Goal: Transaction & Acquisition: Purchase product/service

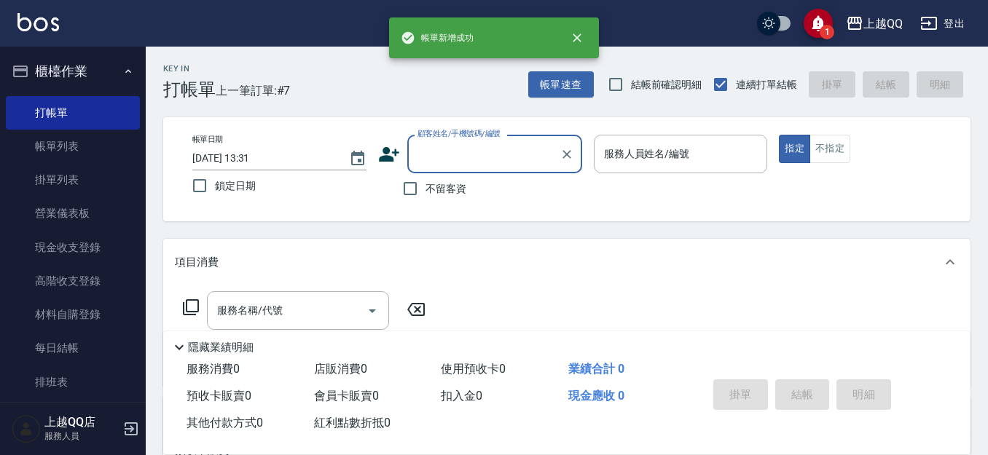
scroll to position [73, 0]
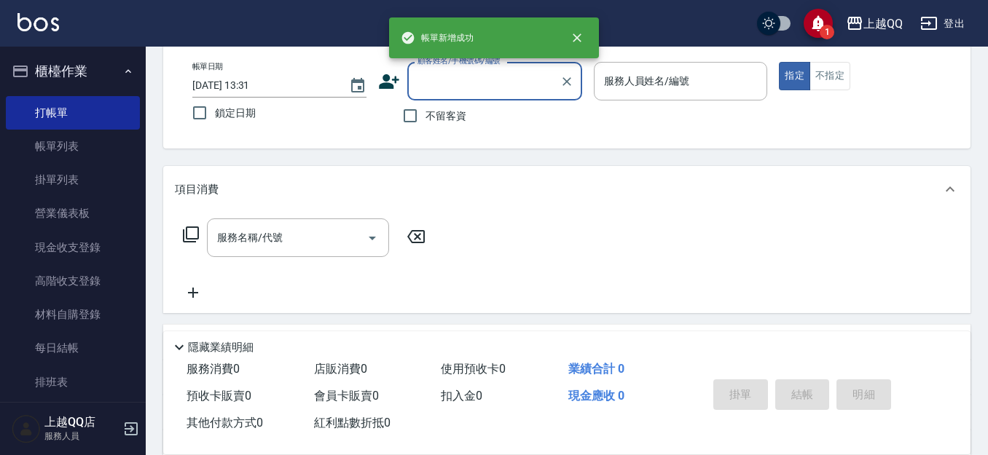
drag, startPoint x: 426, startPoint y: 113, endPoint x: 498, endPoint y: 95, distance: 73.7
click at [428, 111] on span "不留客資" at bounding box center [446, 116] width 41 height 15
click at [426, 111] on input "不留客資" at bounding box center [410, 116] width 31 height 31
checkbox input "true"
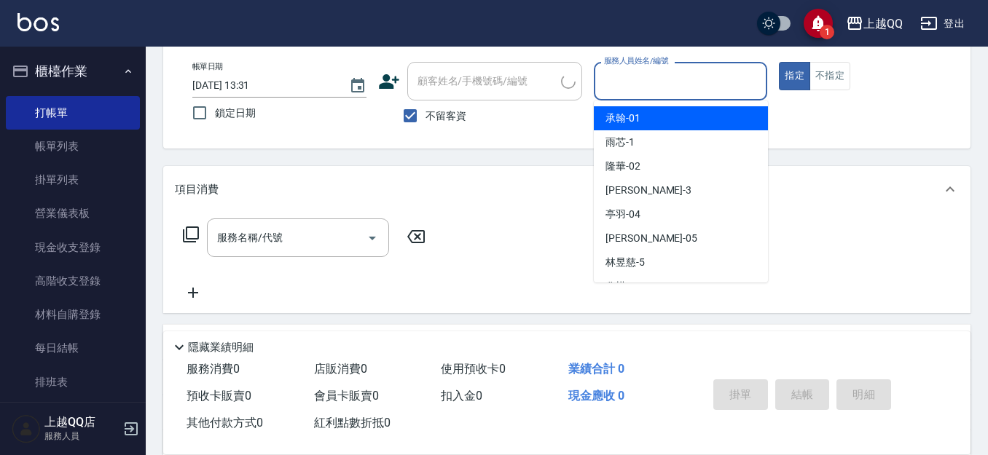
click at [705, 75] on input "服務人員姓名/編號" at bounding box center [680, 81] width 161 height 26
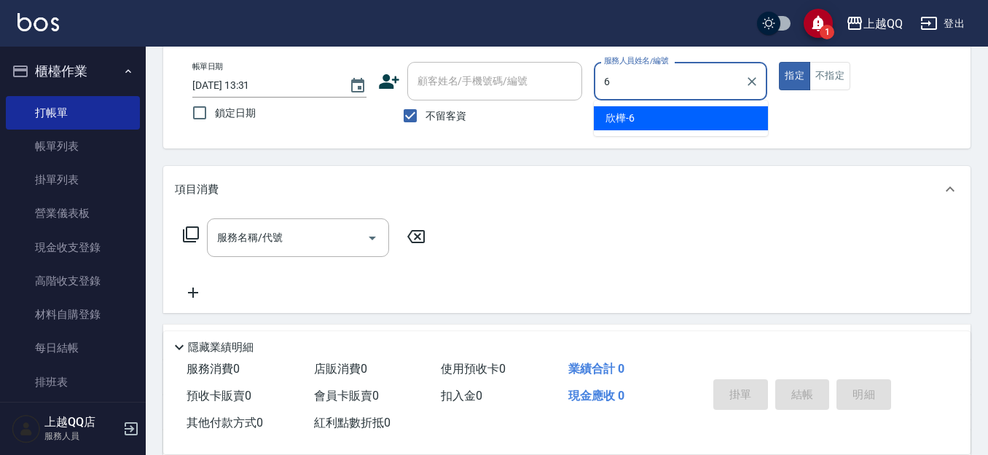
type input "6"
type button "true"
type input "欣樺-6"
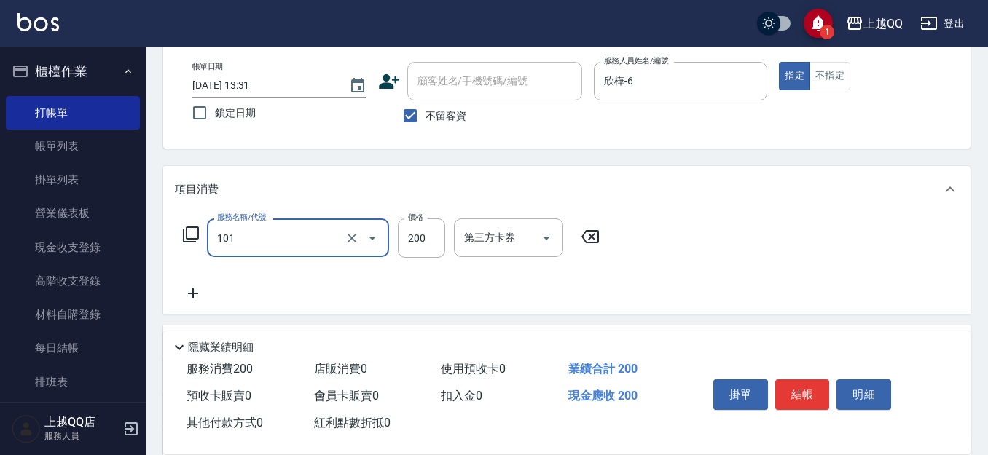
type input "洗髮(101)"
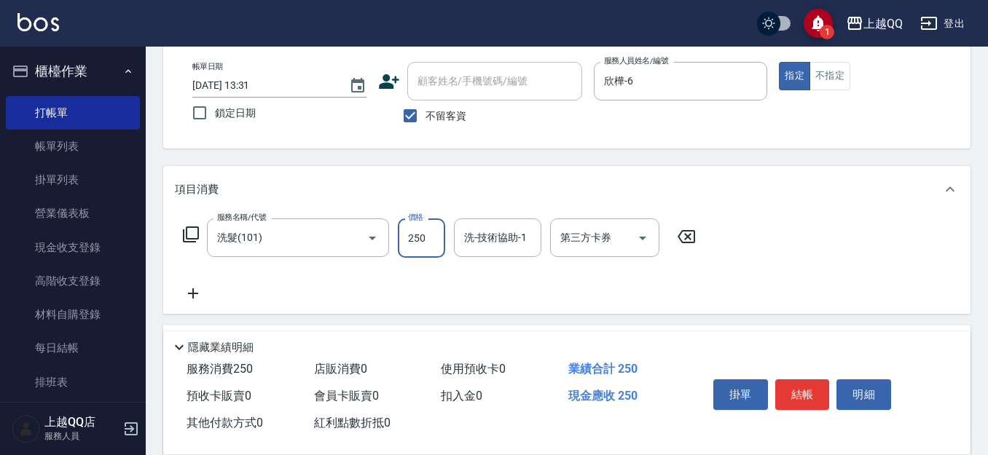
type input "250"
type input "欣樺-6"
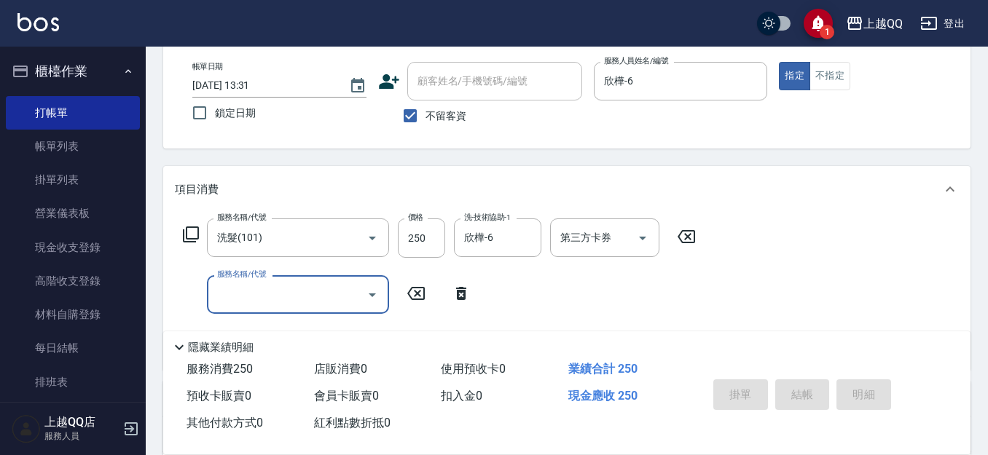
type input "[DATE] 14:13"
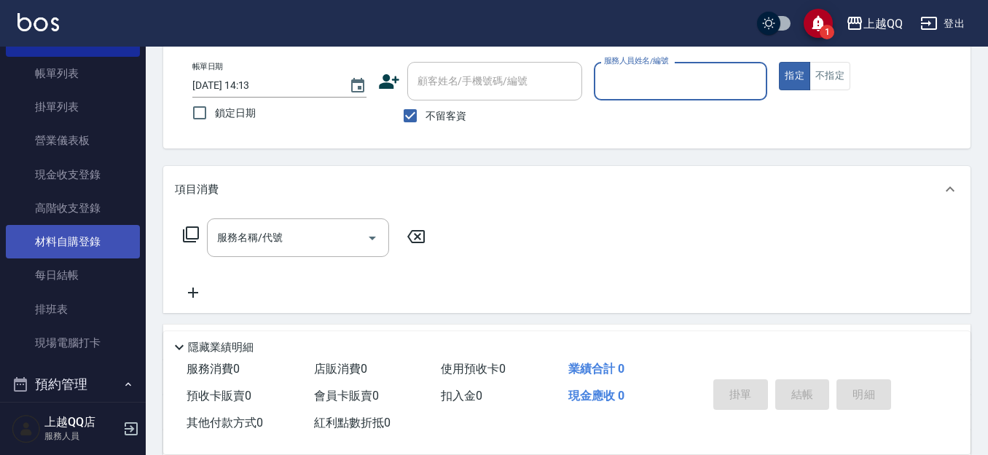
scroll to position [146, 0]
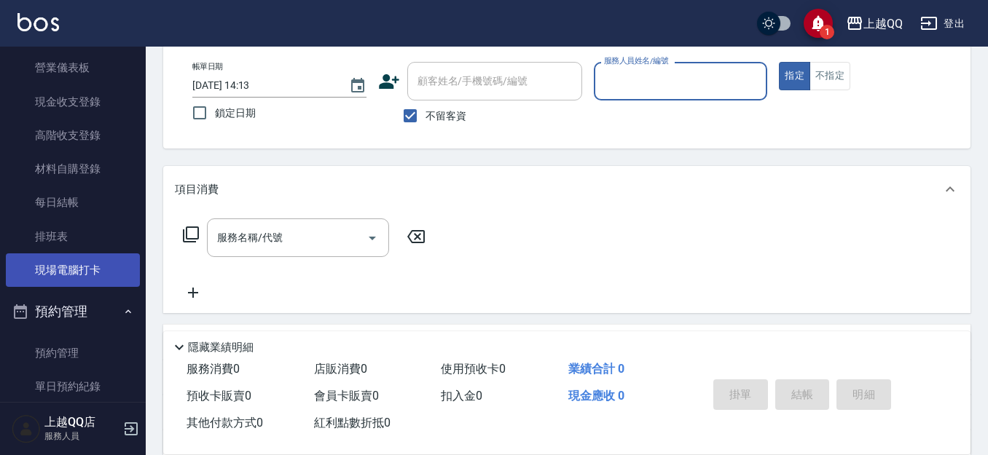
click at [69, 267] on link "現場電腦打卡" at bounding box center [73, 271] width 134 height 34
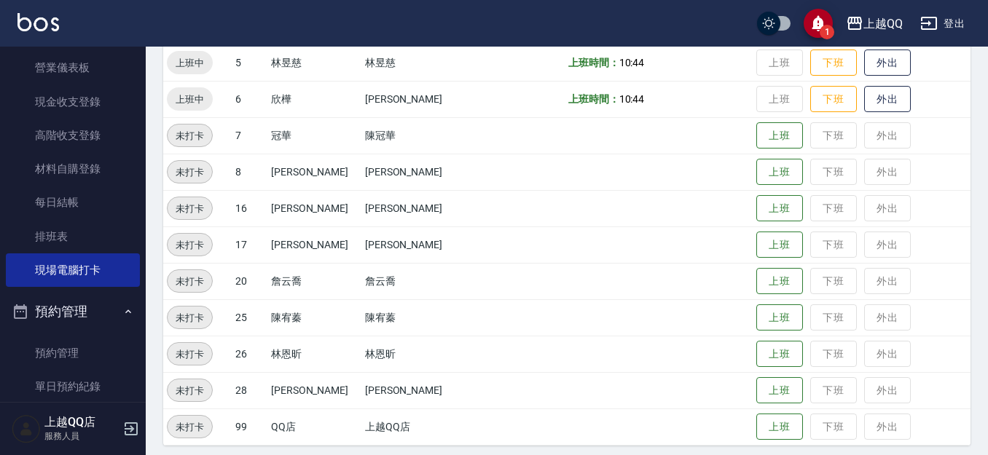
scroll to position [454, 0]
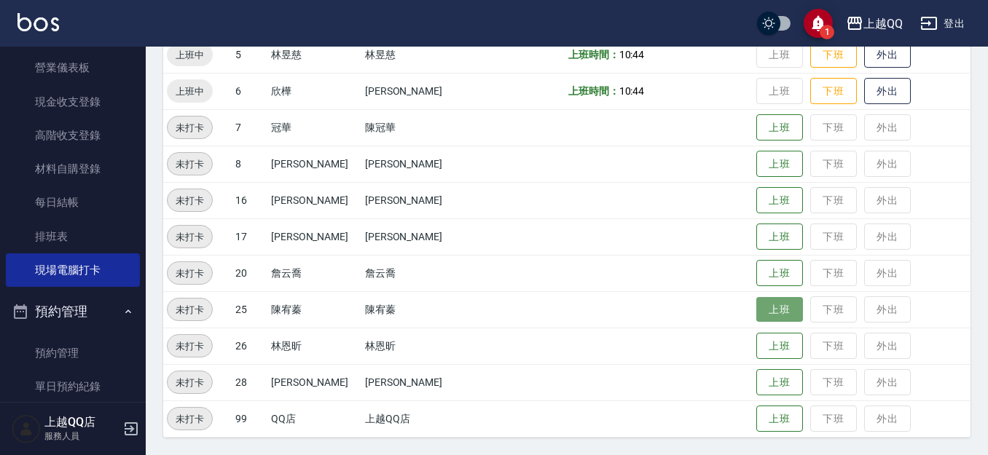
click at [761, 302] on button "上班" at bounding box center [779, 310] width 47 height 26
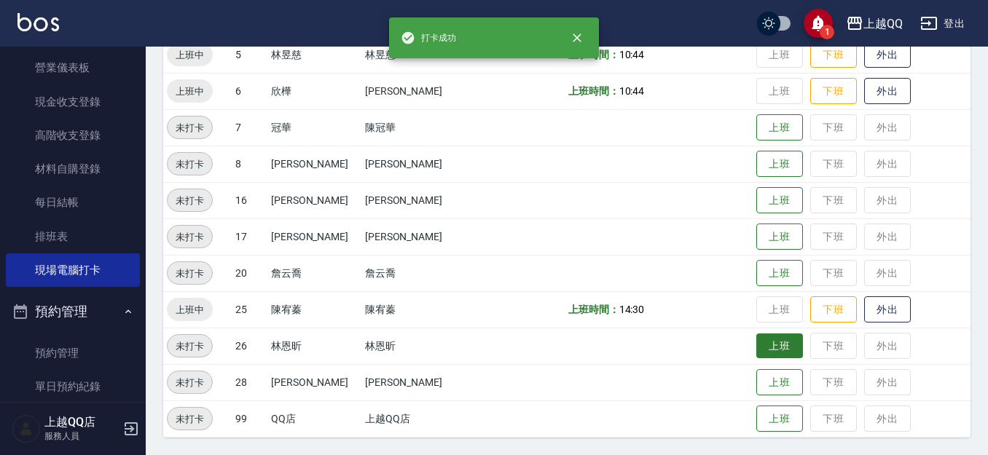
click at [772, 340] on button "上班" at bounding box center [779, 347] width 47 height 26
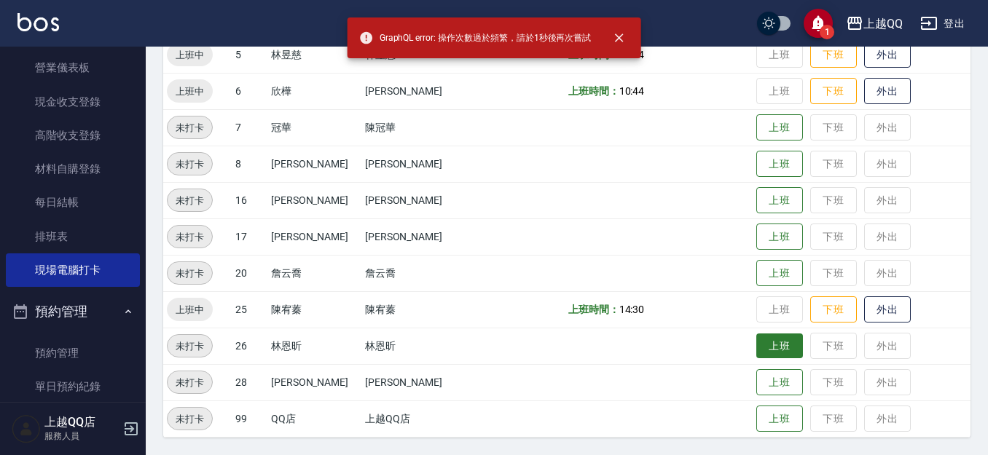
click at [764, 342] on button "上班" at bounding box center [779, 347] width 47 height 26
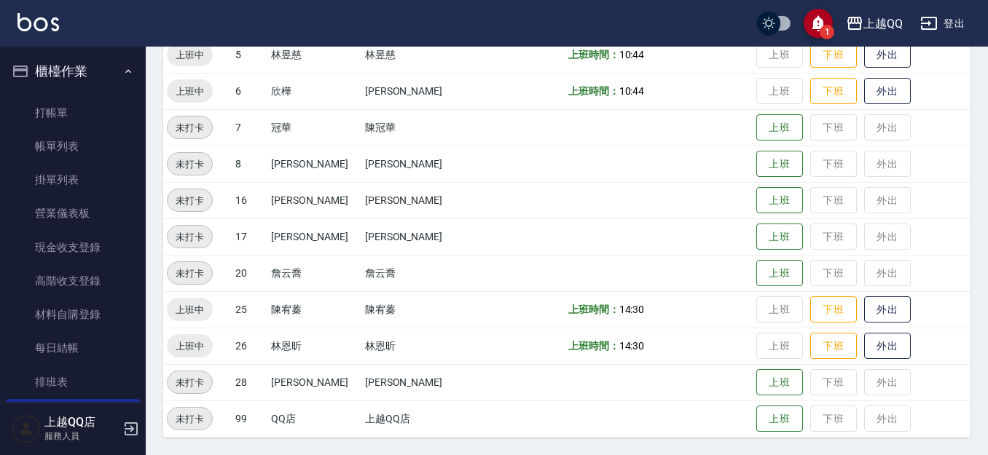
scroll to position [381, 0]
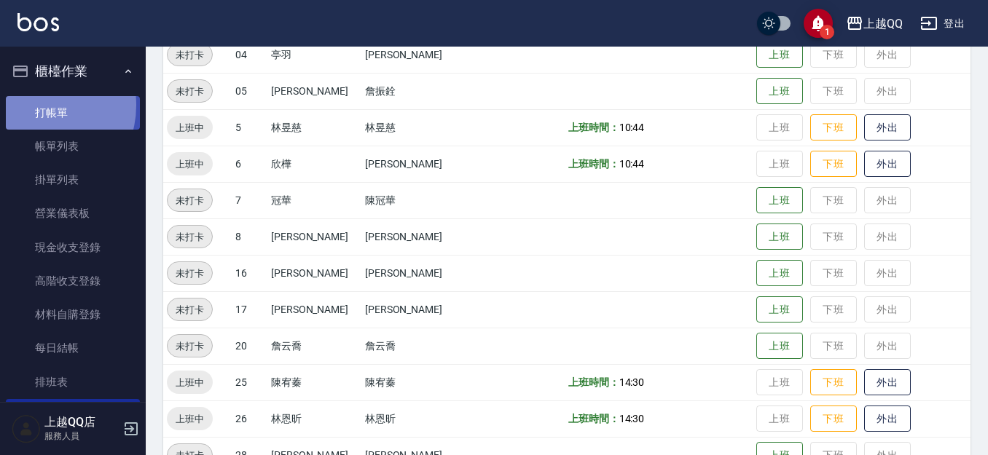
drag, startPoint x: 35, startPoint y: 105, endPoint x: 74, endPoint y: 114, distance: 40.5
click at [36, 106] on link "打帳單" at bounding box center [73, 113] width 134 height 34
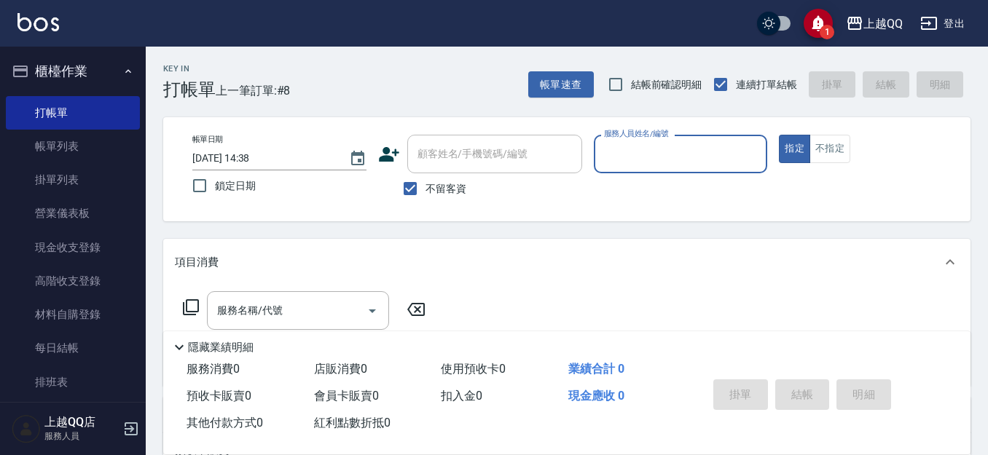
click at [614, 161] on input "服務人員姓名/編號" at bounding box center [680, 154] width 161 height 26
type input "雨芯-1"
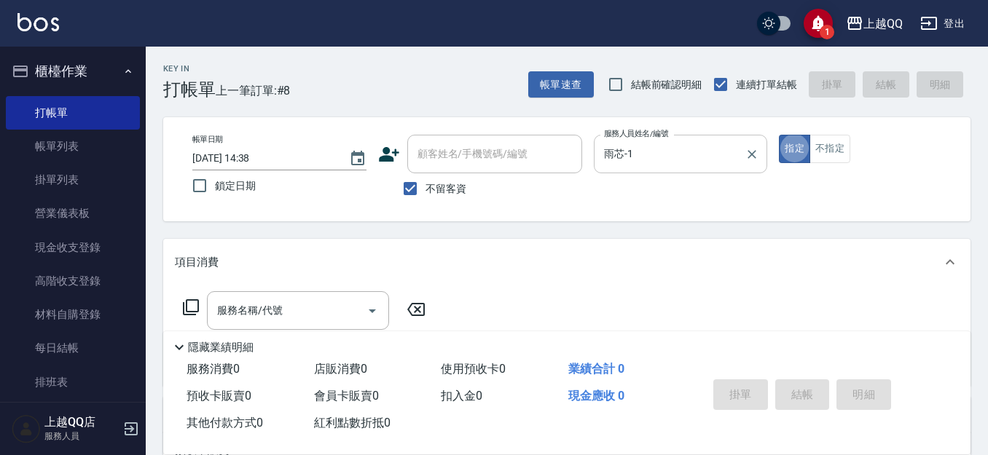
type button "true"
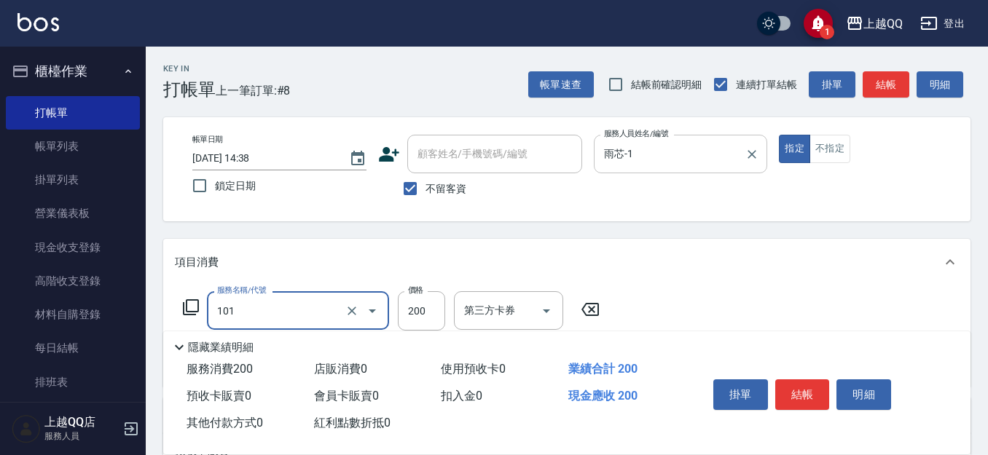
type input "洗髮(101)"
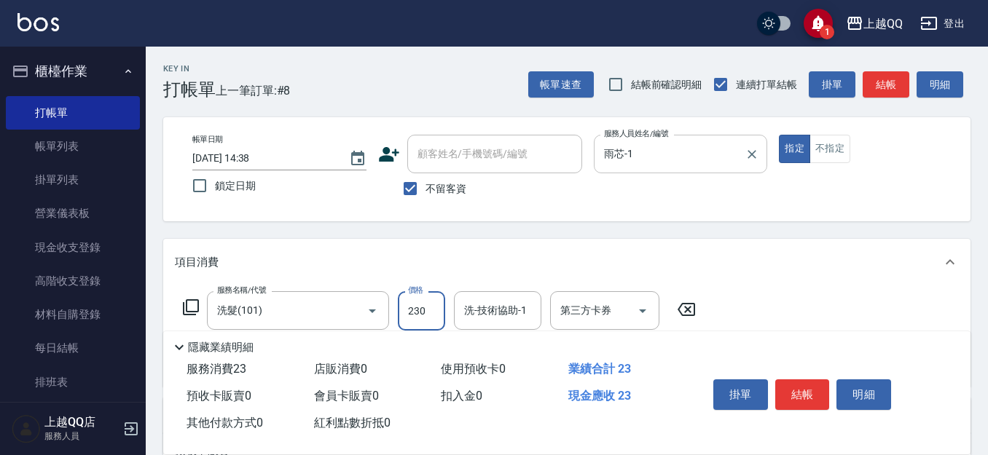
type input "230"
type input "雨芯-1"
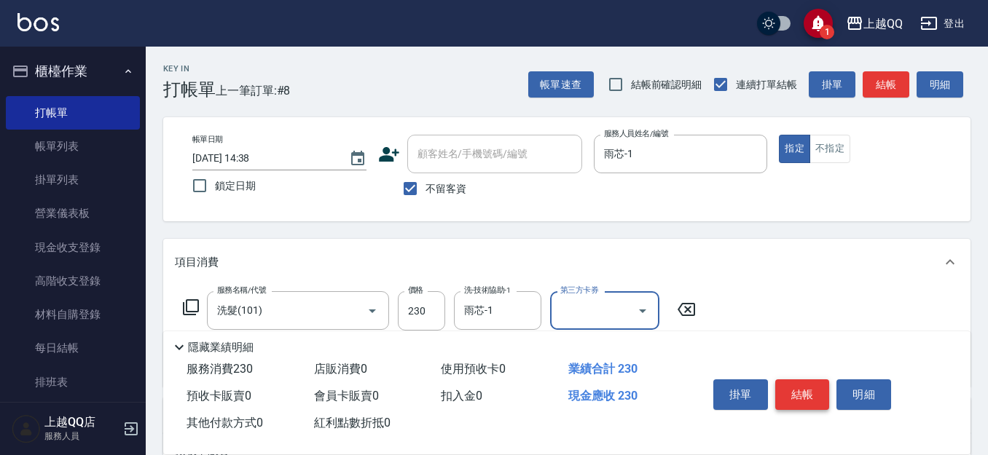
click at [811, 385] on button "結帳" at bounding box center [802, 395] width 55 height 31
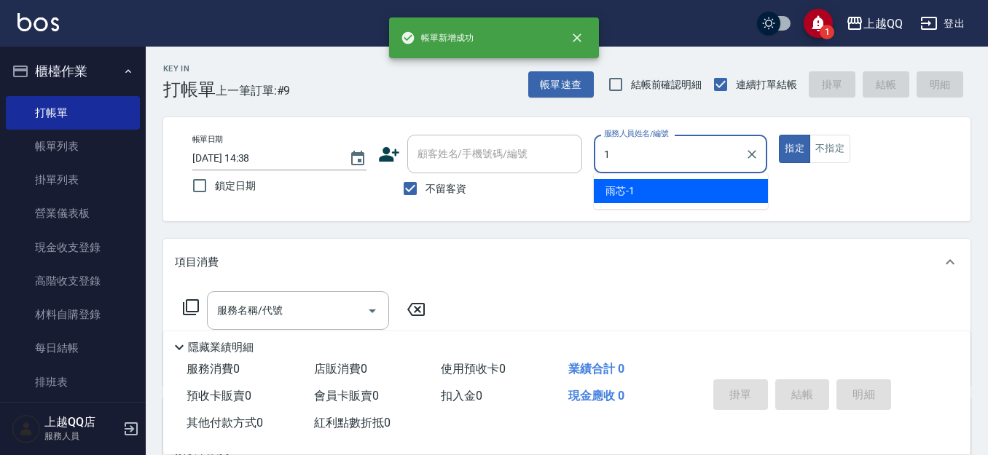
type input "雨芯-1"
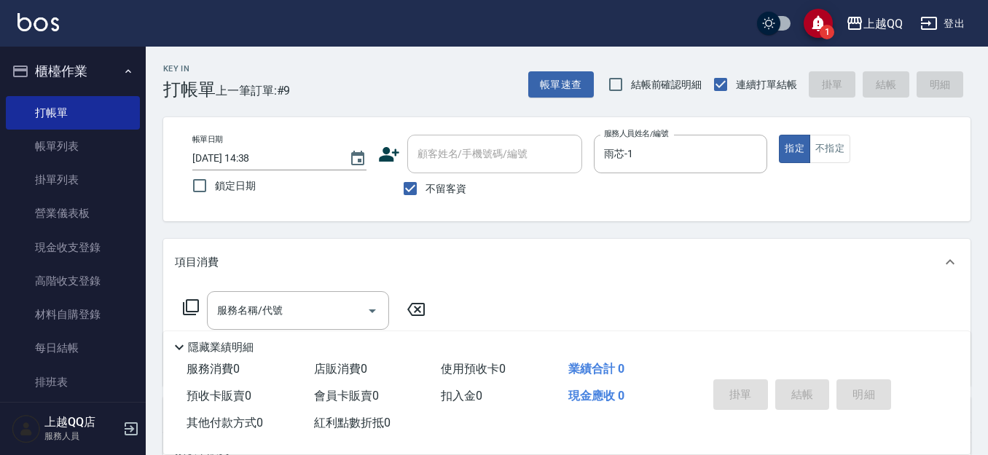
click at [182, 312] on icon at bounding box center [190, 307] width 17 height 17
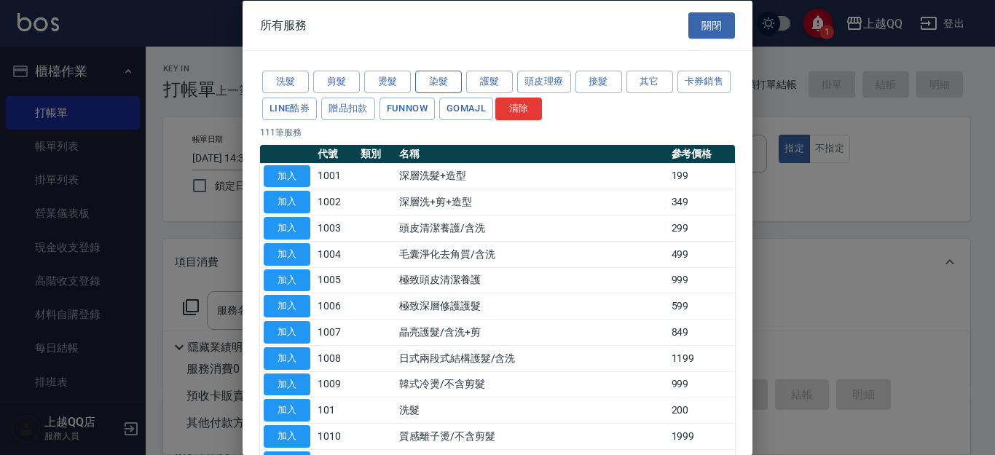
click at [418, 85] on button "染髮" at bounding box center [438, 82] width 47 height 23
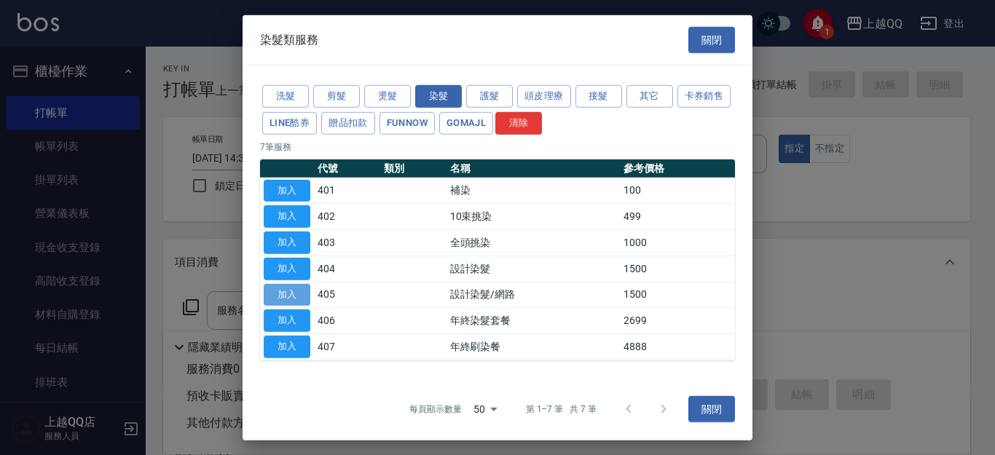
click at [291, 297] on button "加入" at bounding box center [287, 294] width 47 height 23
type input "設計染髮/網路(405)"
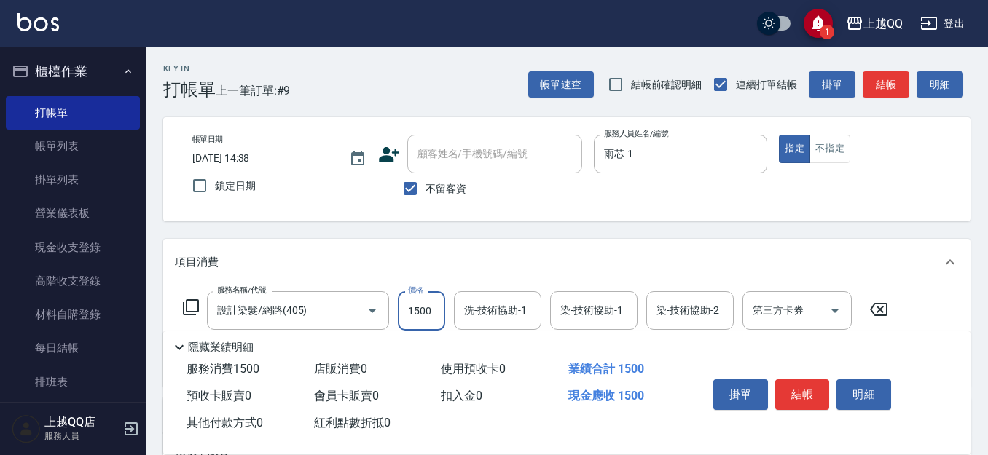
click at [420, 313] on input "1500" at bounding box center [421, 310] width 47 height 39
type input "999"
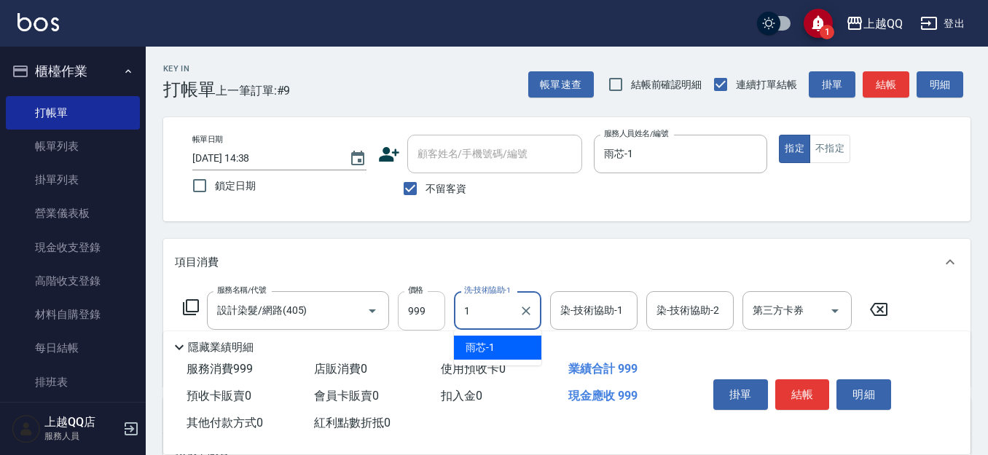
type input "雨芯-1"
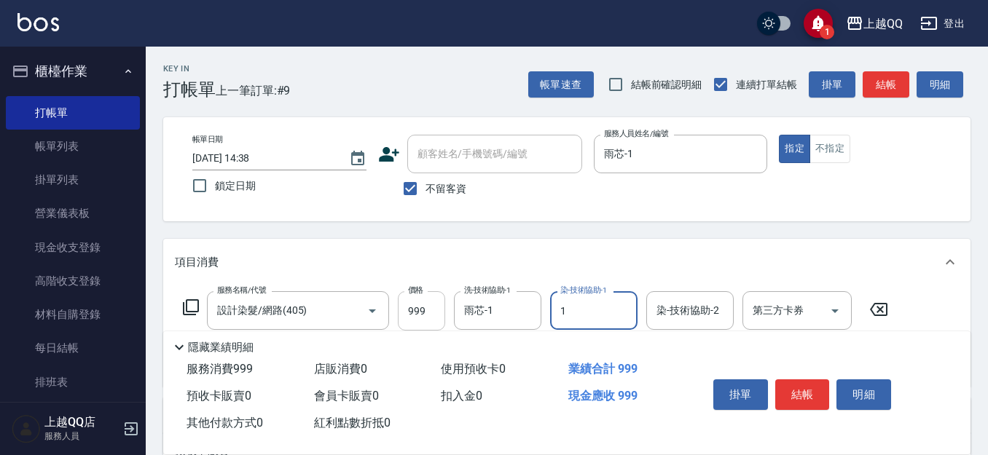
type input "雨芯-1"
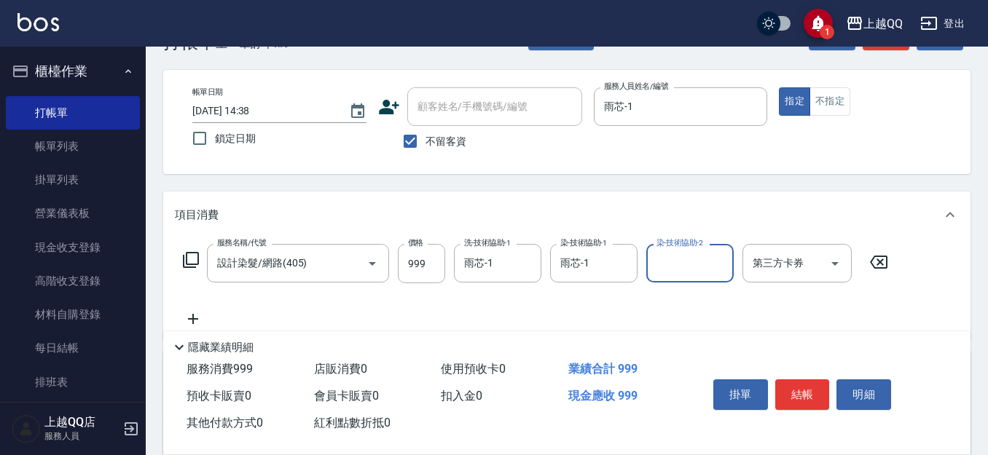
scroll to position [73, 0]
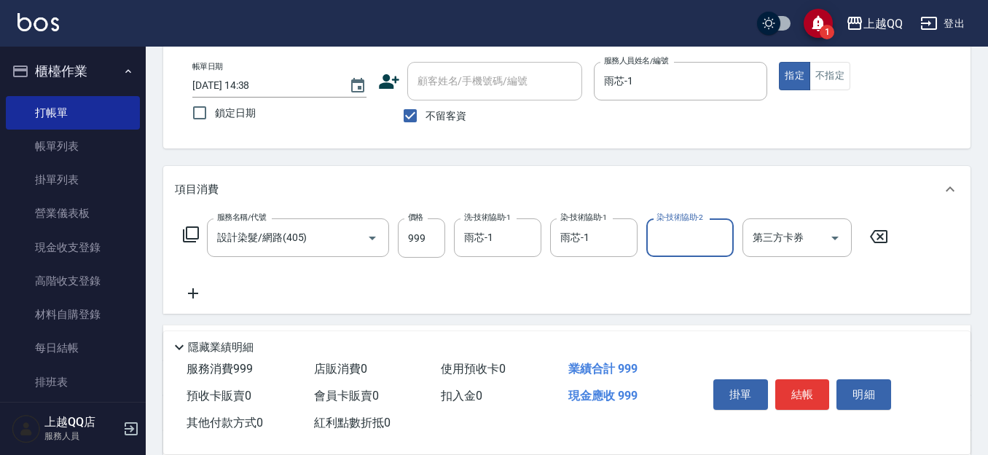
click at [195, 238] on icon at bounding box center [190, 234] width 17 height 17
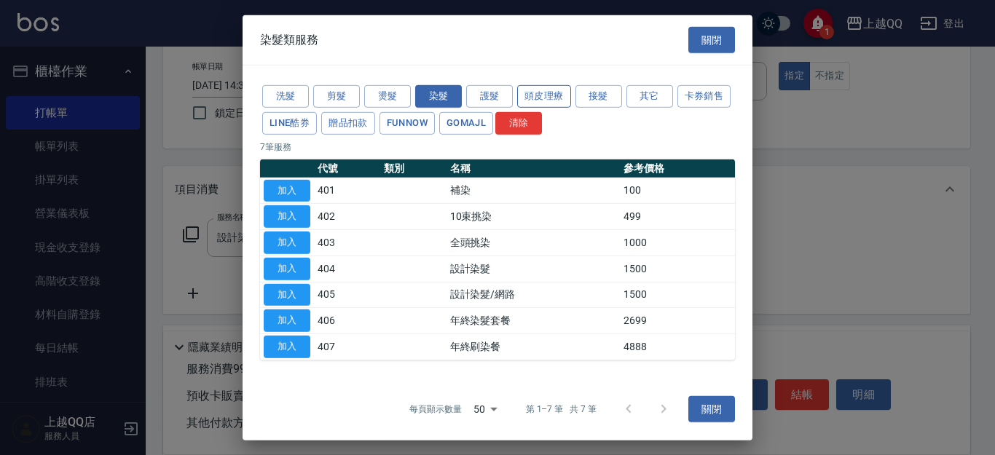
click at [558, 95] on button "頭皮理療" at bounding box center [544, 96] width 54 height 23
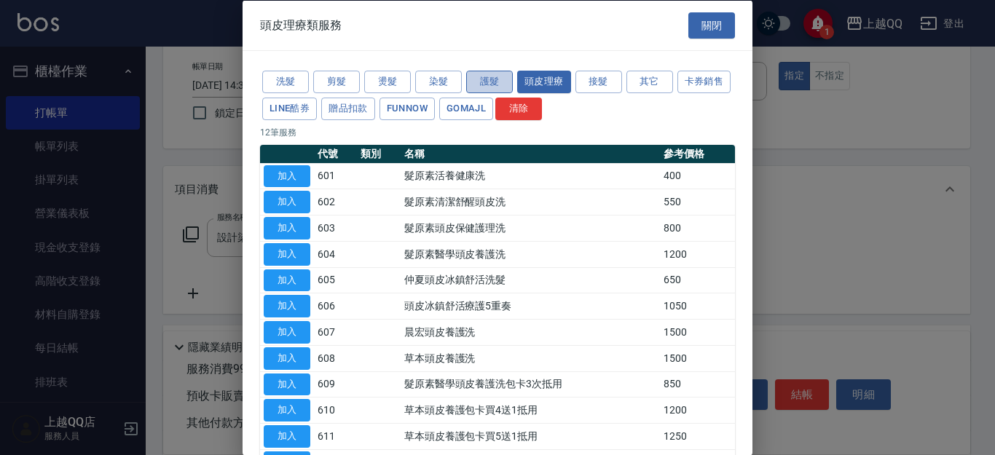
click at [493, 87] on button "護髮" at bounding box center [489, 82] width 47 height 23
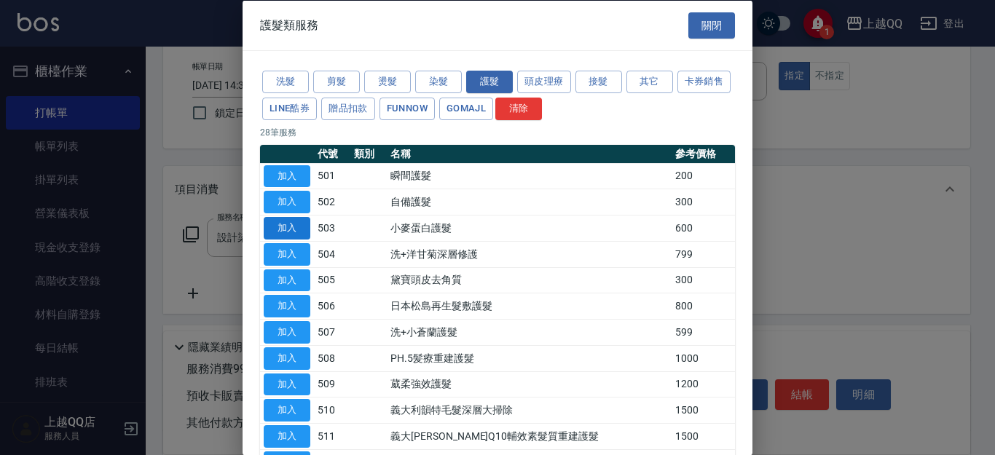
click at [286, 230] on button "加入" at bounding box center [287, 228] width 47 height 23
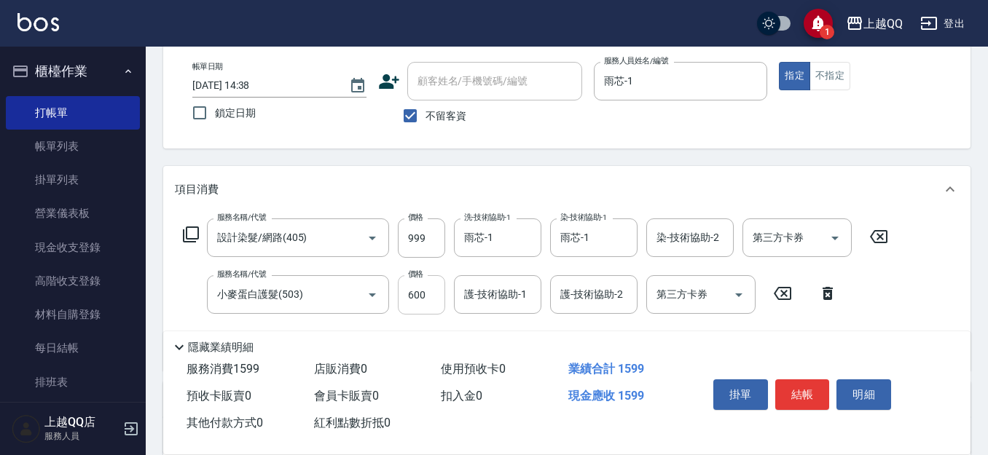
click at [409, 294] on input "600" at bounding box center [421, 294] width 47 height 39
type input "360"
type input "雨芯-1"
drag, startPoint x: 792, startPoint y: 377, endPoint x: 789, endPoint y: 369, distance: 8.5
click at [792, 380] on button "結帳" at bounding box center [802, 395] width 55 height 31
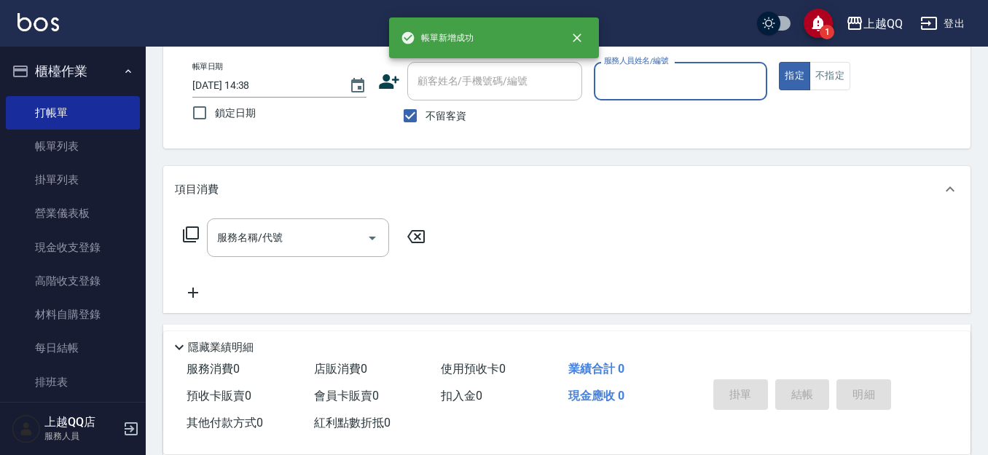
scroll to position [0, 0]
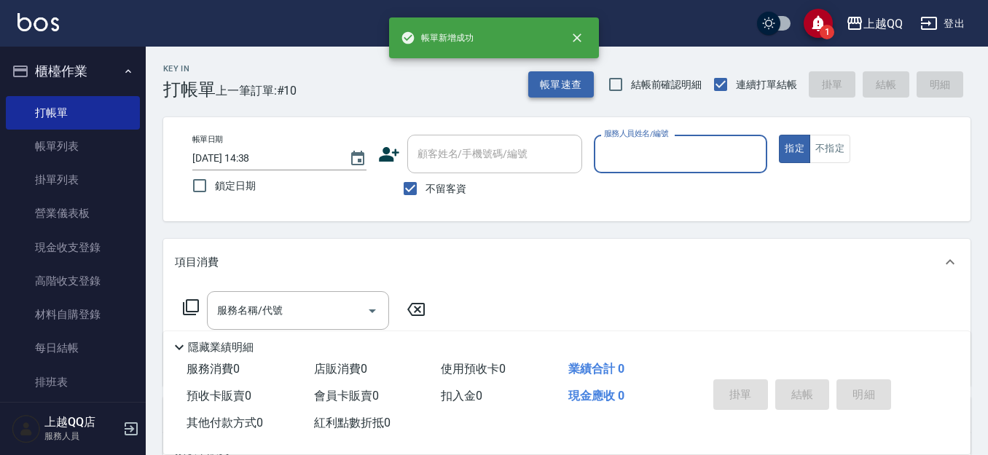
click at [563, 78] on button "帳單速查" at bounding box center [561, 84] width 66 height 27
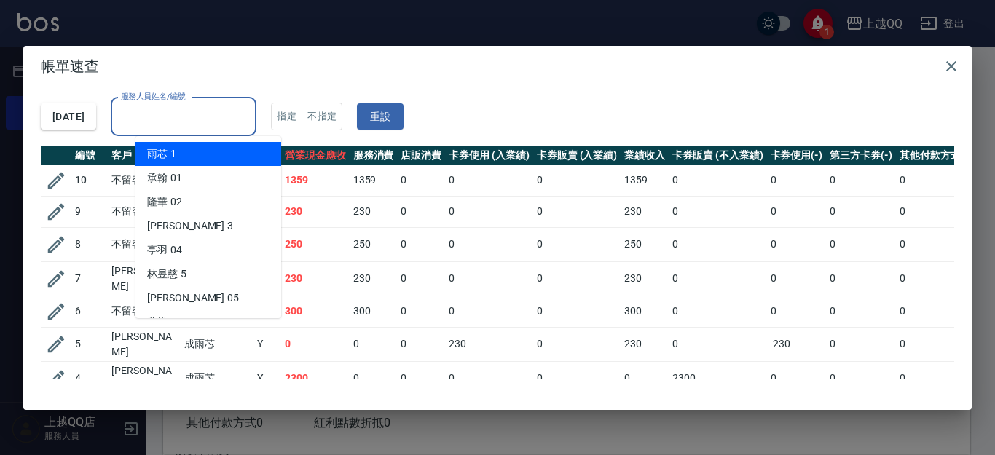
click at [175, 121] on input "服務人員姓名/編號" at bounding box center [183, 117] width 133 height 26
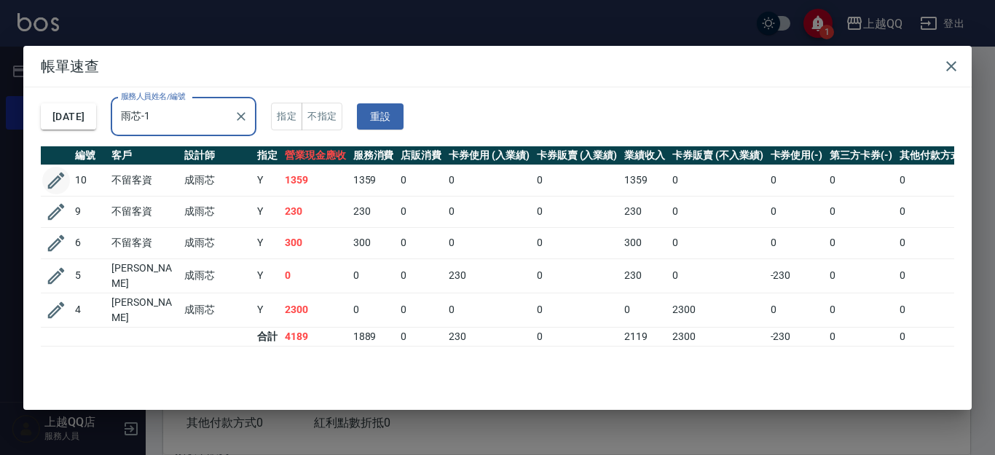
type input "雨芯-1"
click at [52, 177] on icon "button" at bounding box center [56, 181] width 22 height 22
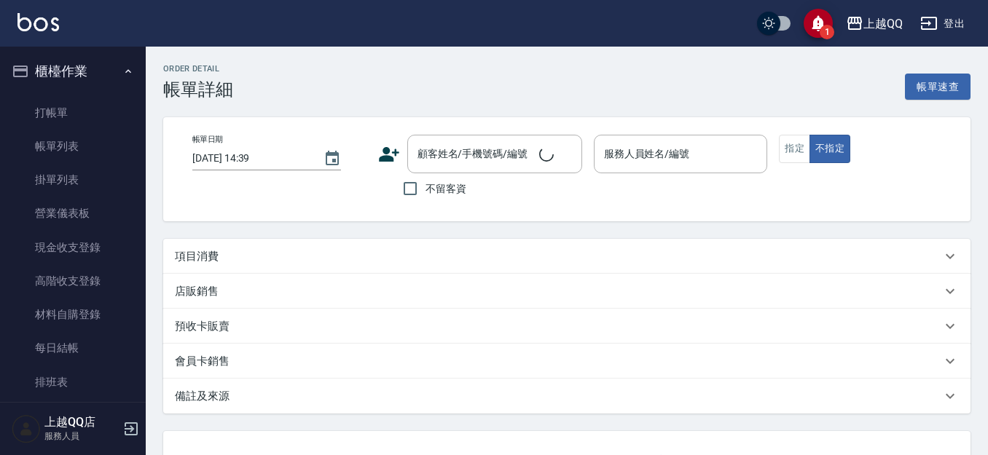
type input "[DATE] 14:38"
checkbox input "true"
type input "雨芯-1"
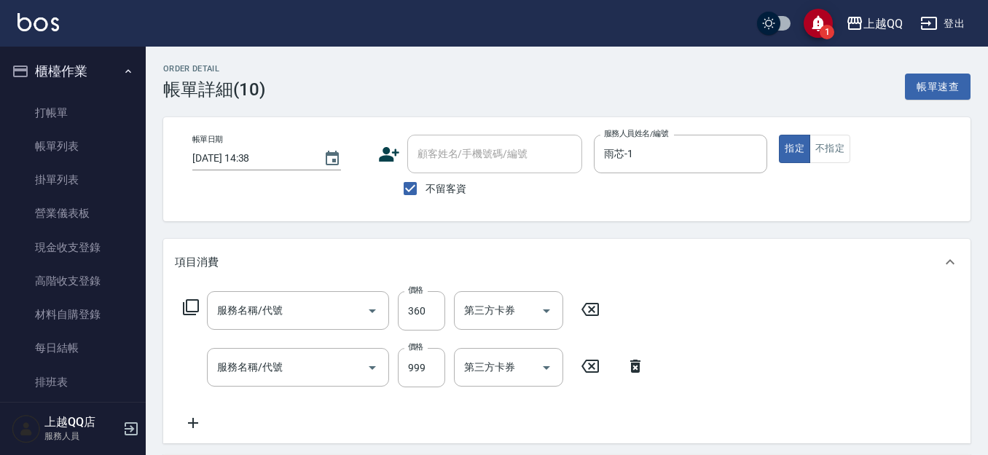
type input "小麥蛋白護髮(503)"
type input "設計染髮/網路(405)"
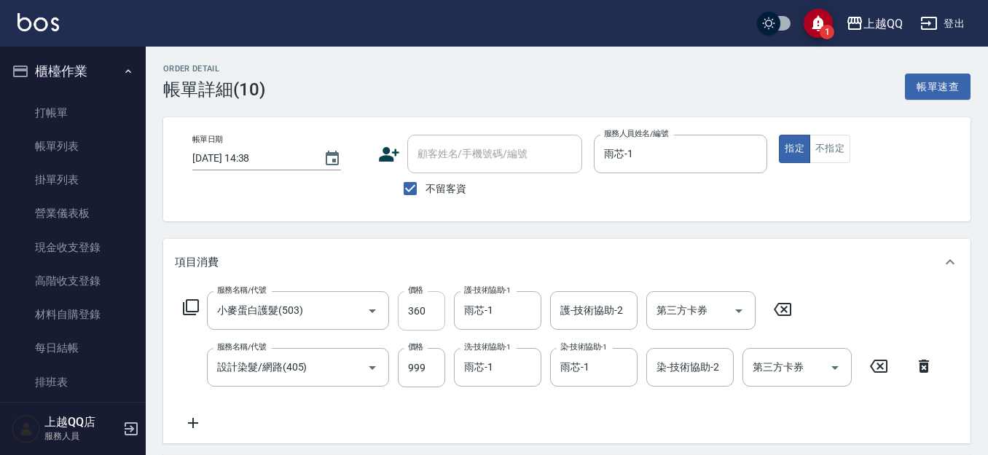
click at [426, 312] on input "360" at bounding box center [421, 310] width 47 height 39
type input "400"
click at [501, 238] on div "Order detail 帳單詳細 (10) 帳單速查 帳單日期 [DATE] 14:38 顧客姓名/手機號碼/編號 顧客姓名/手機號碼/編號 不留客資 服務…" at bounding box center [567, 414] width 842 height 734
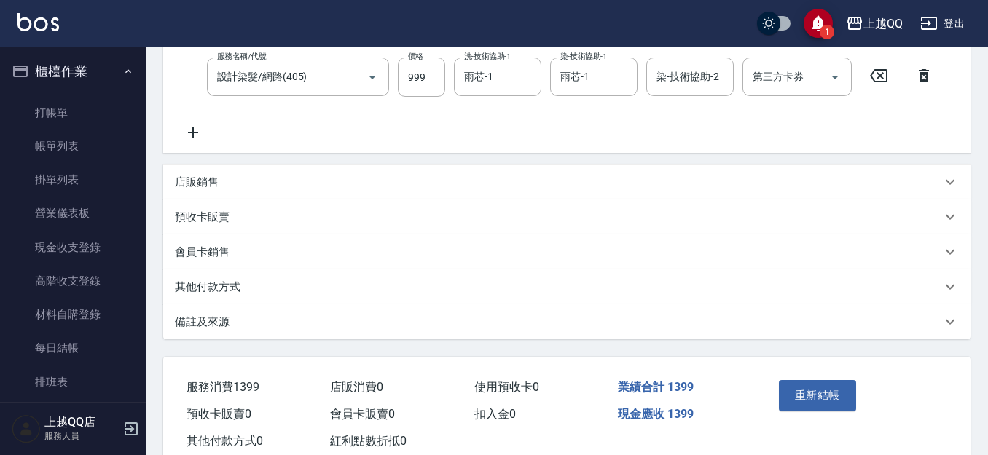
scroll to position [291, 0]
click at [421, 79] on input "999" at bounding box center [421, 76] width 47 height 39
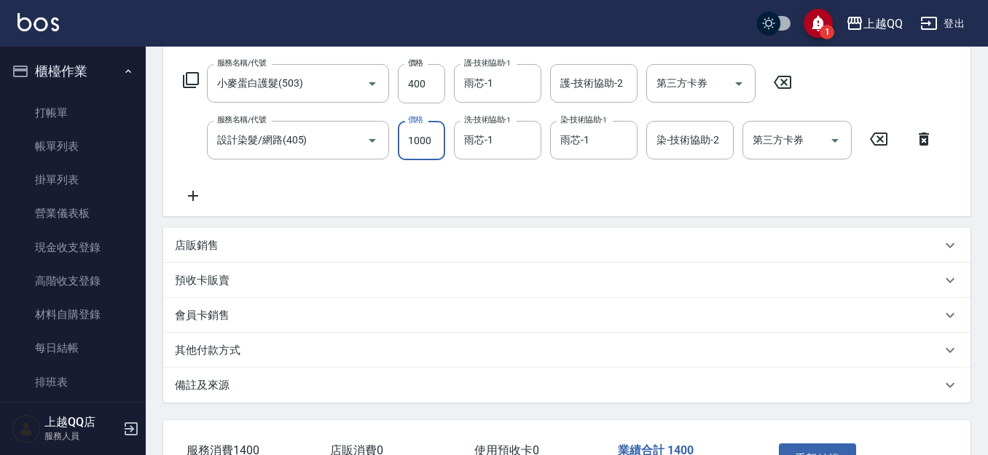
scroll to position [332, 0]
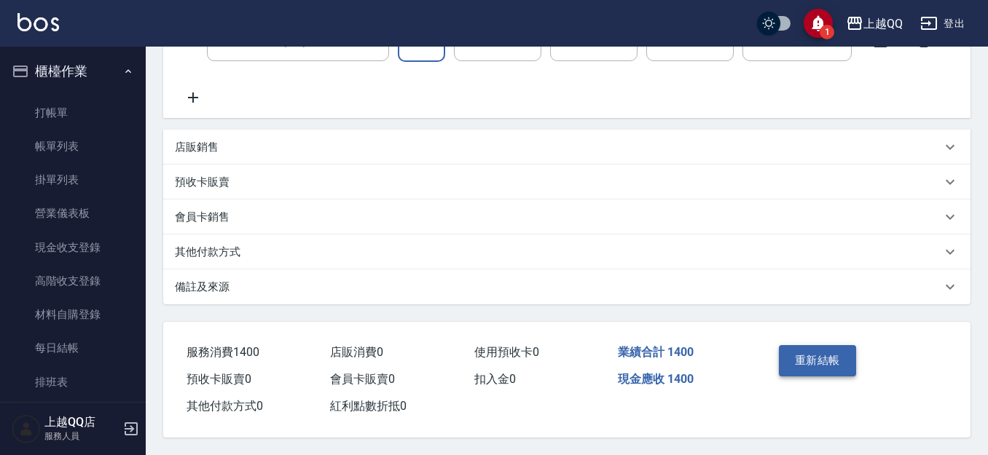
type input "1000"
click at [803, 358] on button "重新結帳" at bounding box center [817, 360] width 77 height 31
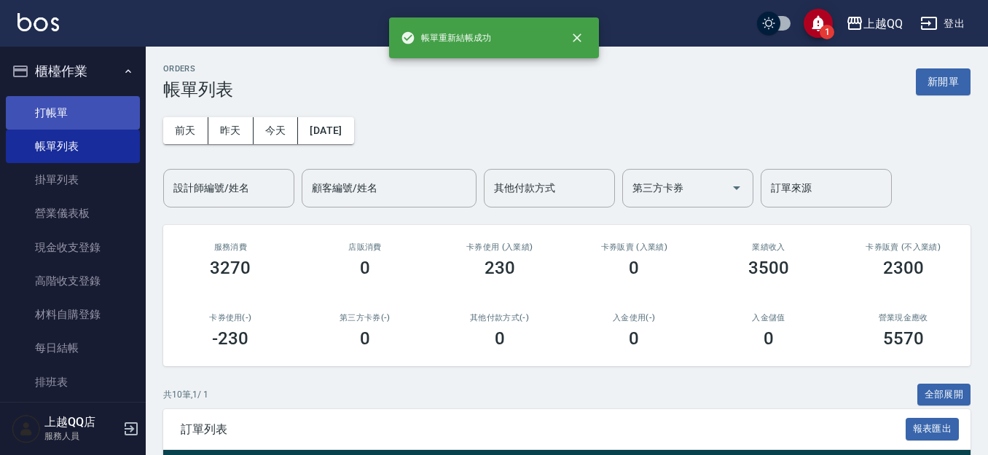
click at [105, 113] on link "打帳單" at bounding box center [73, 113] width 134 height 34
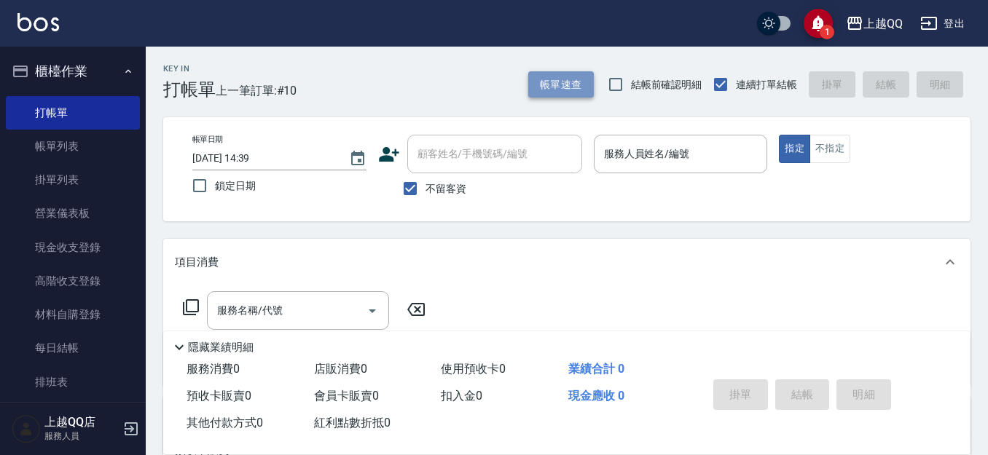
click at [552, 87] on button "帳單速查" at bounding box center [561, 84] width 66 height 27
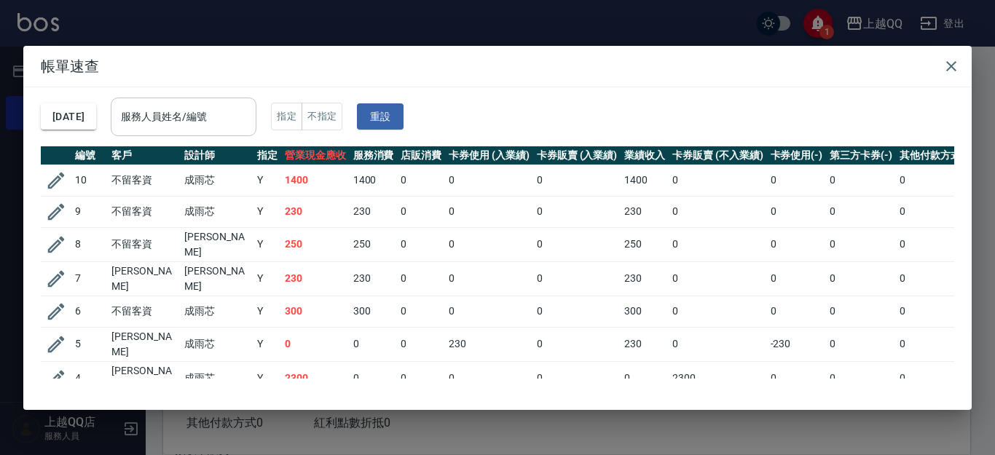
click at [250, 121] on input "服務人員姓名/編號" at bounding box center [183, 117] width 133 height 26
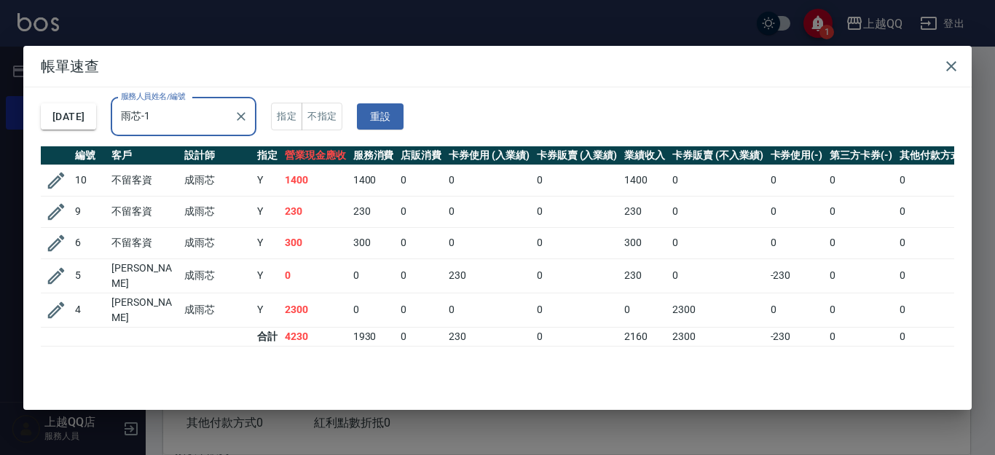
click at [968, 61] on h2 "帳單速查" at bounding box center [497, 66] width 949 height 41
click at [918, 60] on h2 "帳單速查" at bounding box center [497, 66] width 949 height 41
click at [955, 66] on icon "button" at bounding box center [951, 66] width 17 height 17
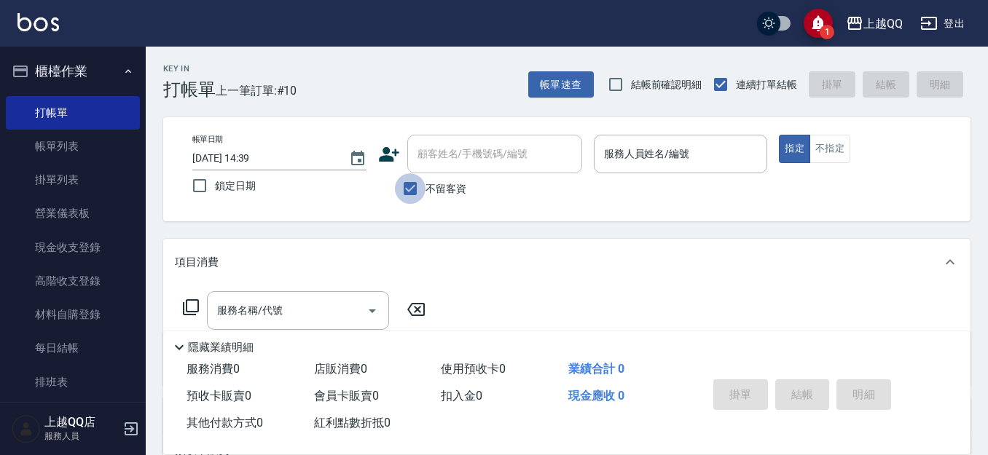
click at [401, 183] on input "不留客資" at bounding box center [410, 188] width 31 height 31
checkbox input "false"
drag, startPoint x: 418, startPoint y: 168, endPoint x: 448, endPoint y: 101, distance: 73.0
click at [418, 167] on div "顧客姓名/手機號碼/編號" at bounding box center [494, 154] width 175 height 39
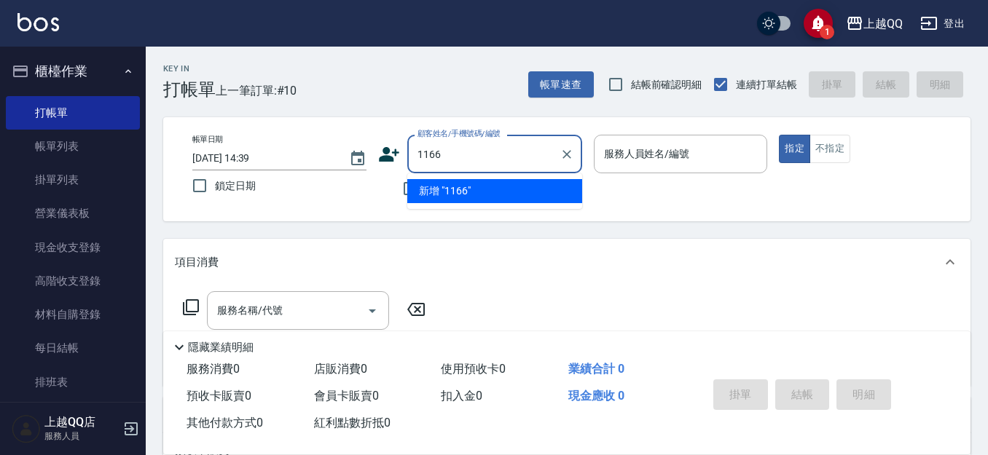
type input "1166"
click at [779, 135] on button "指定" at bounding box center [794, 149] width 31 height 28
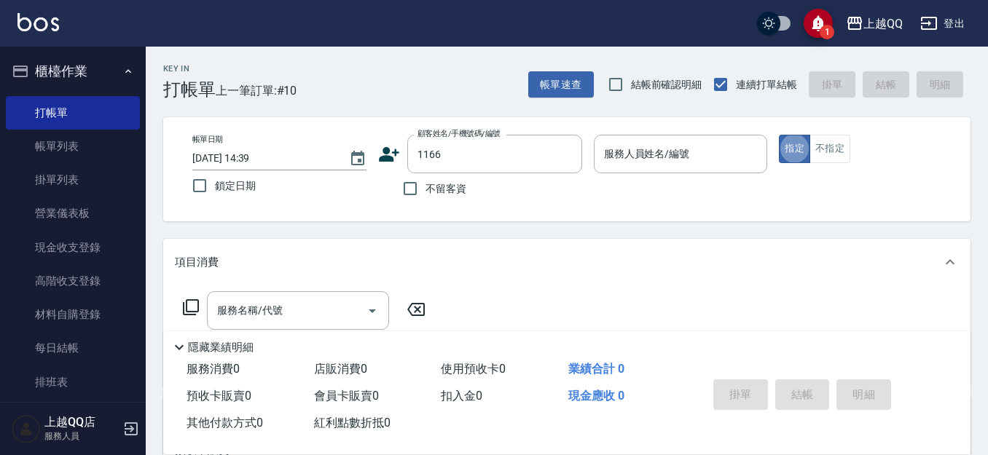
type button "true"
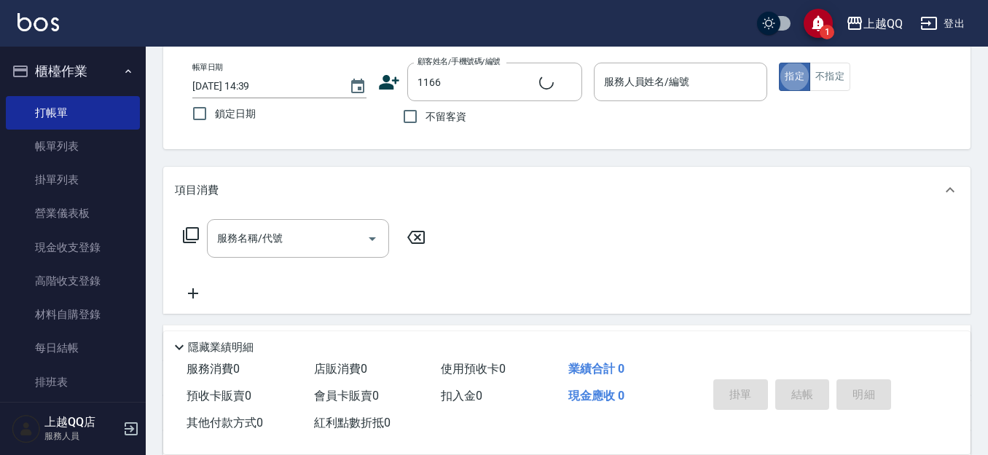
type input "[PERSON_NAME]/0912470930/1166"
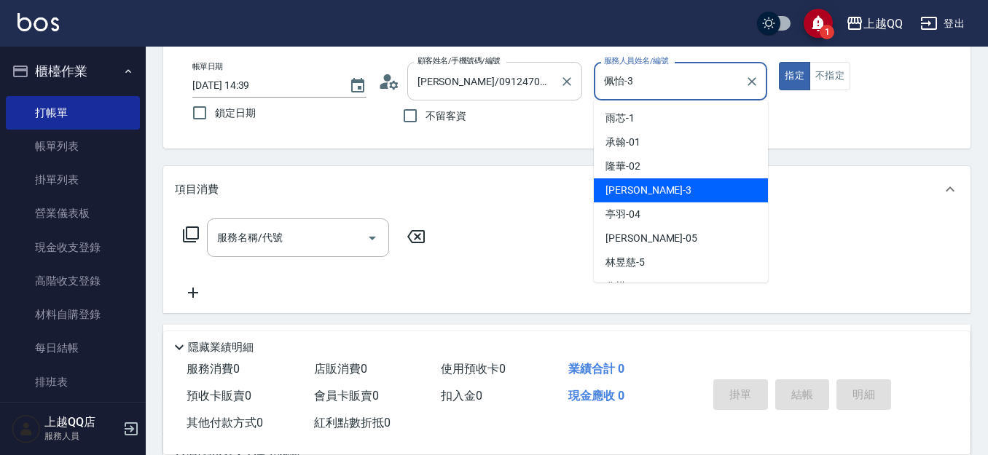
drag, startPoint x: 611, startPoint y: 71, endPoint x: 506, endPoint y: 75, distance: 105.0
click at [506, 75] on div "帳單日期 [DATE] 14:39 鎖定日期 顧客姓名/手機號碼/編號 [PERSON_NAME]/0912470930/1166 顧客姓名/手機號碼/編號 …" at bounding box center [567, 96] width 772 height 69
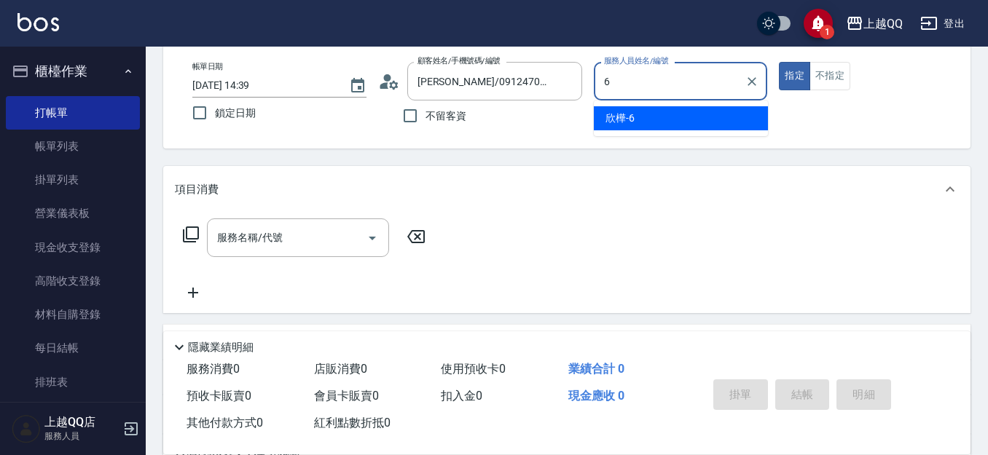
type input "欣樺-6"
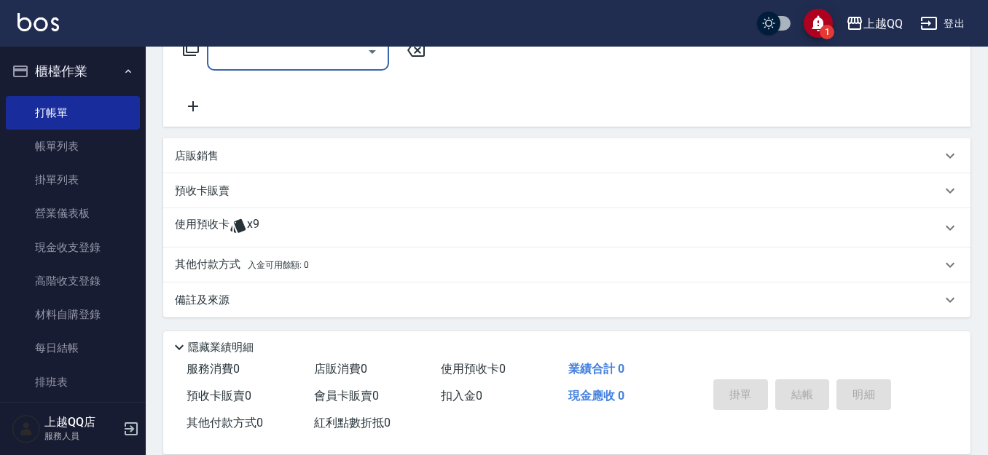
scroll to position [262, 0]
click at [238, 243] on div "使用預收卡 x9" at bounding box center [566, 225] width 807 height 39
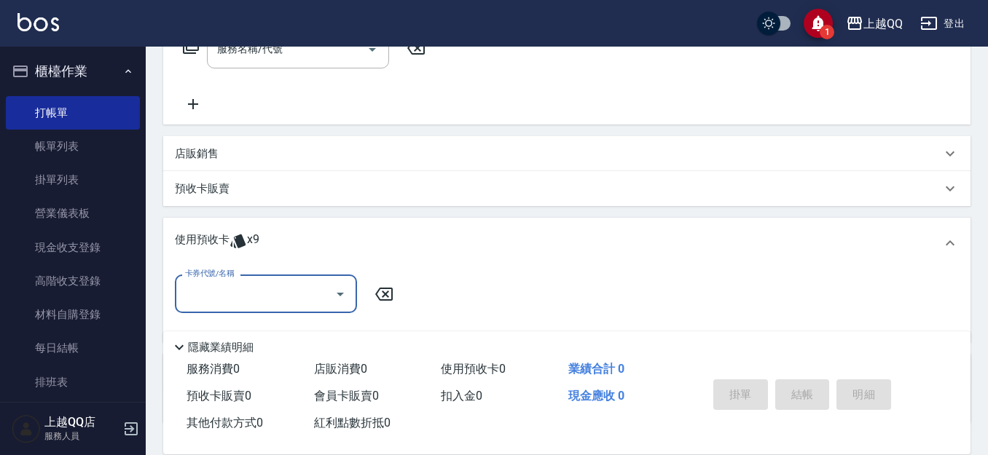
scroll to position [0, 0]
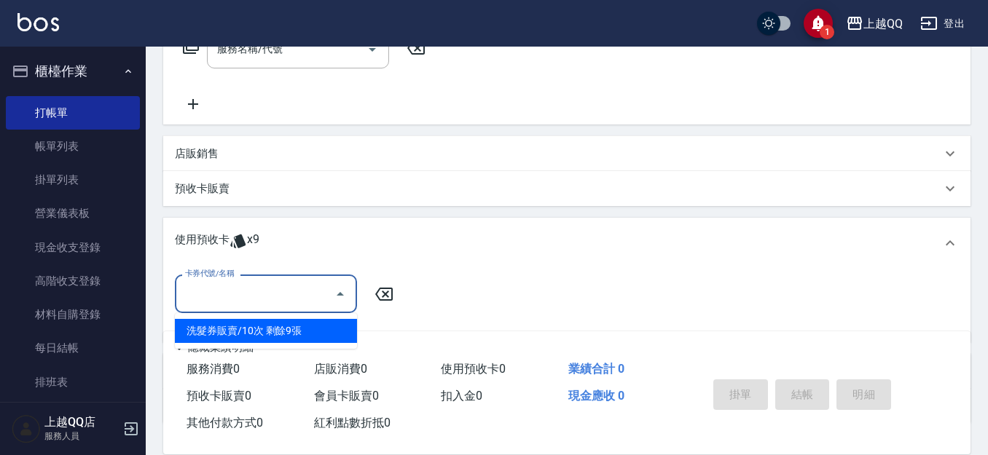
drag, startPoint x: 255, startPoint y: 291, endPoint x: 270, endPoint y: 310, distance: 24.4
click at [257, 294] on input "卡券代號/名稱" at bounding box center [254, 294] width 147 height 26
drag, startPoint x: 302, startPoint y: 335, endPoint x: 563, endPoint y: 315, distance: 262.4
click at [305, 334] on div "洗髮券販賣/10次 剩餘9張" at bounding box center [266, 331] width 182 height 24
type input "洗髮券販賣/10次"
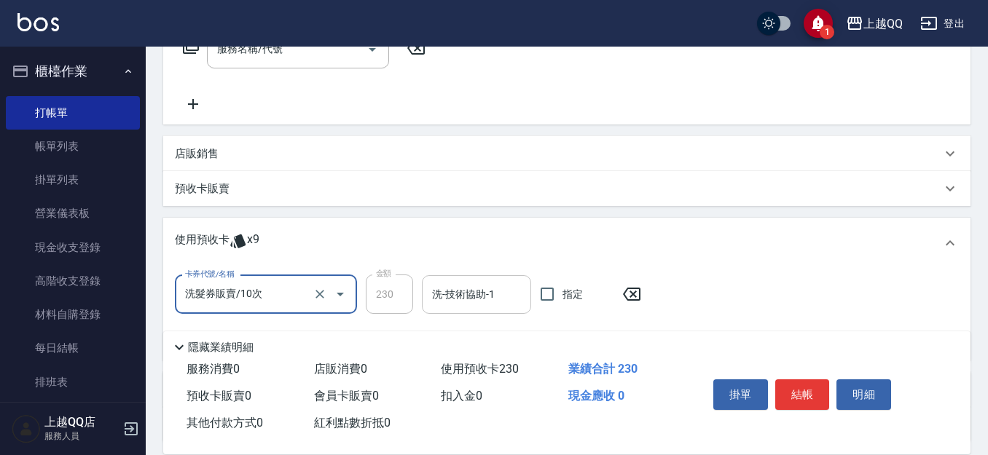
drag, startPoint x: 428, startPoint y: 285, endPoint x: 439, endPoint y: 288, distance: 11.3
click at [429, 286] on div "洗-技術協助-1" at bounding box center [476, 294] width 109 height 39
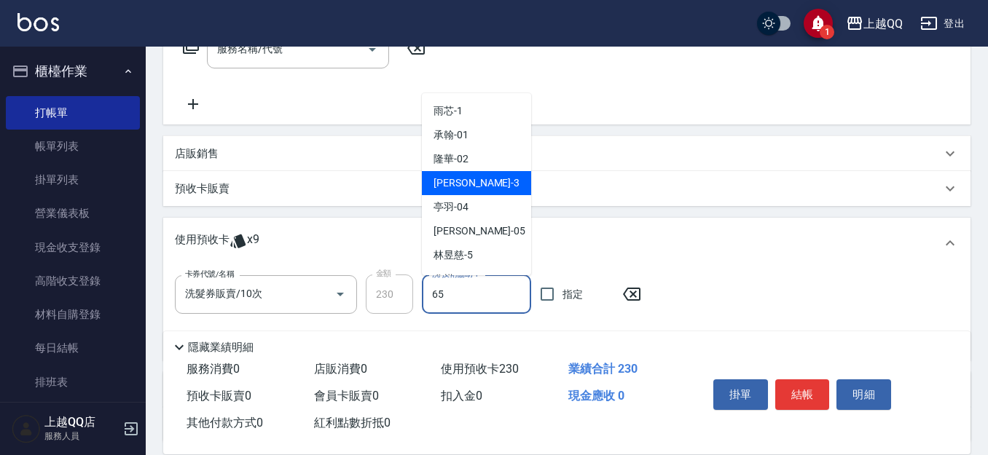
type input "65"
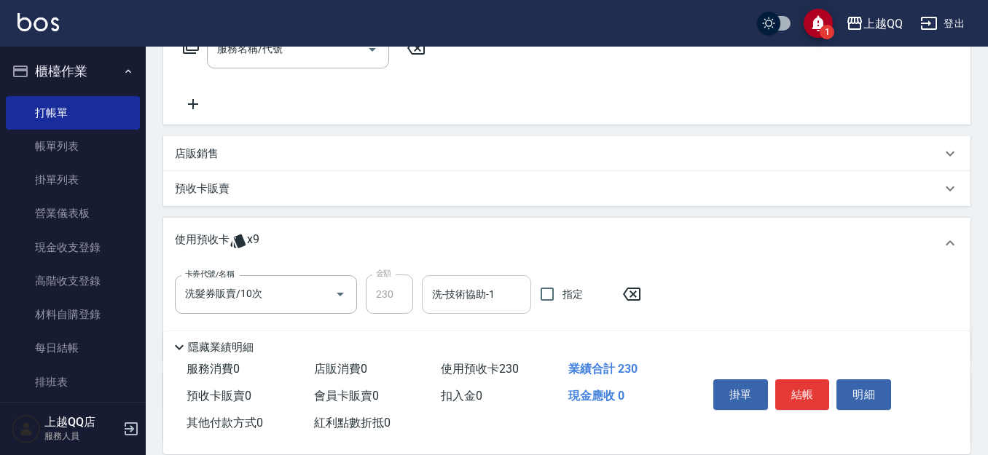
click at [502, 300] on input "洗-技術協助-1" at bounding box center [476, 295] width 96 height 26
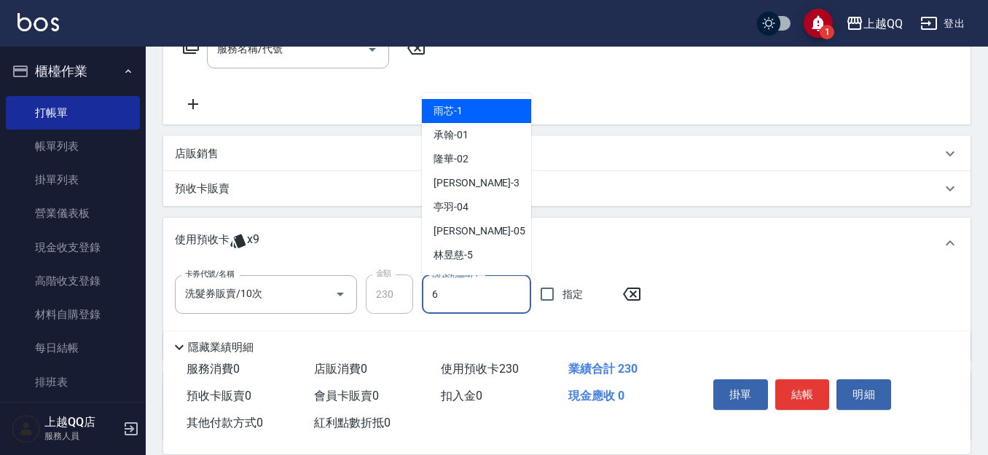
type input "欣樺-6"
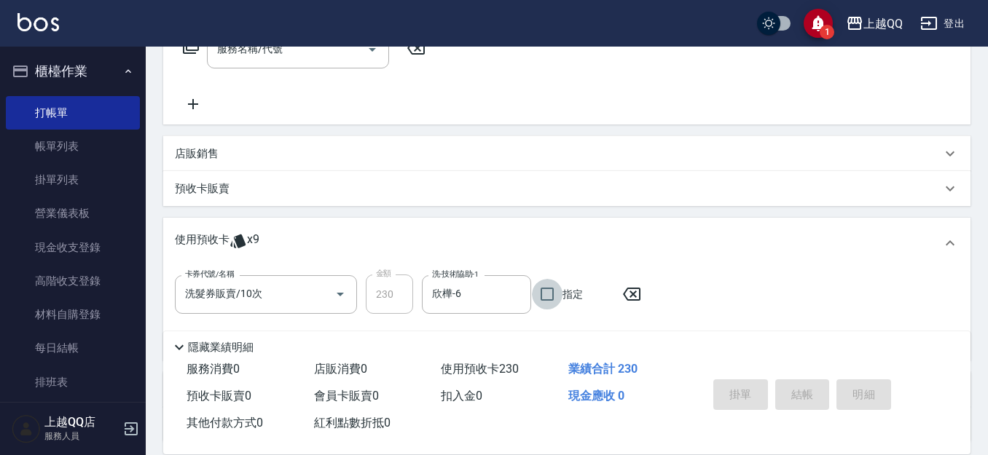
type input "[DATE] 15:03"
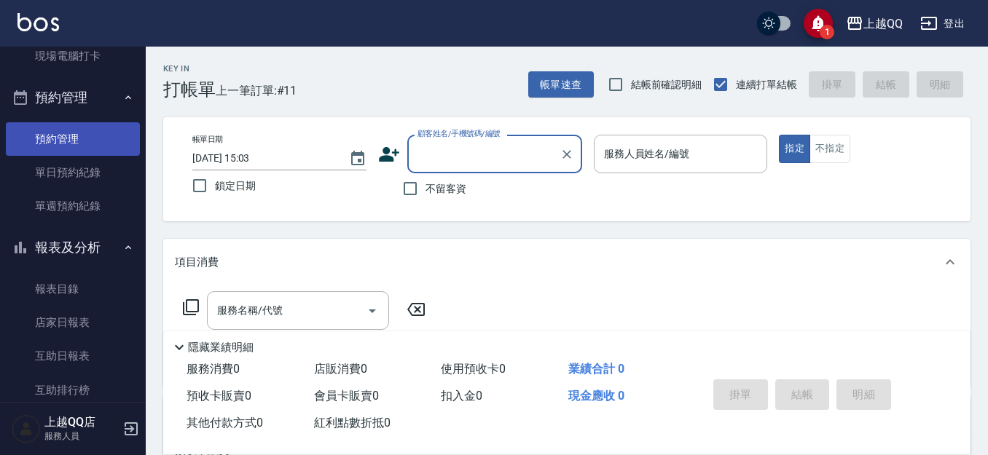
scroll to position [364, 0]
